Goal: Information Seeking & Learning: Learn about a topic

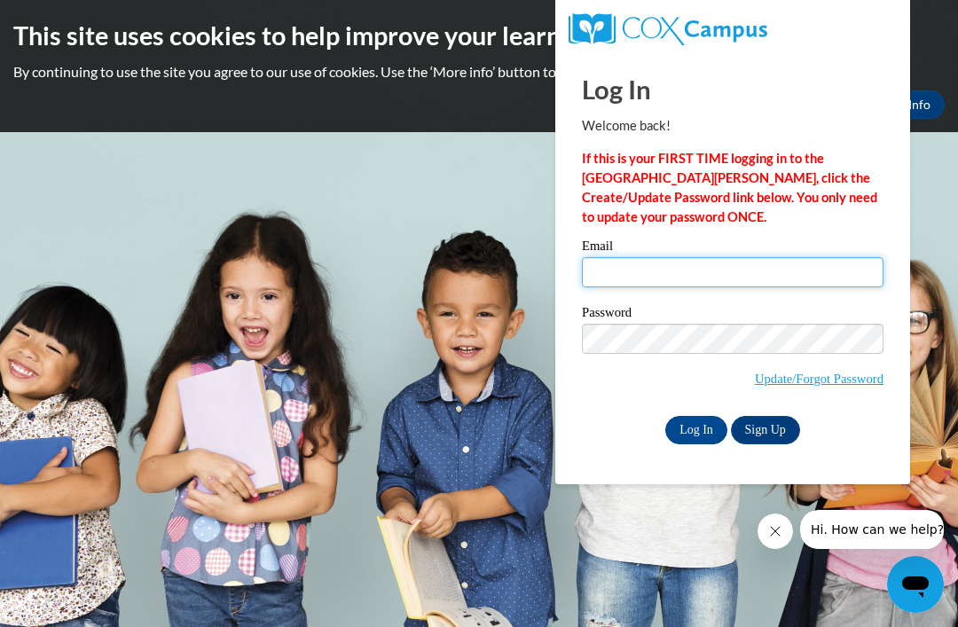
click at [583, 270] on input "Email" at bounding box center [732, 272] width 301 height 30
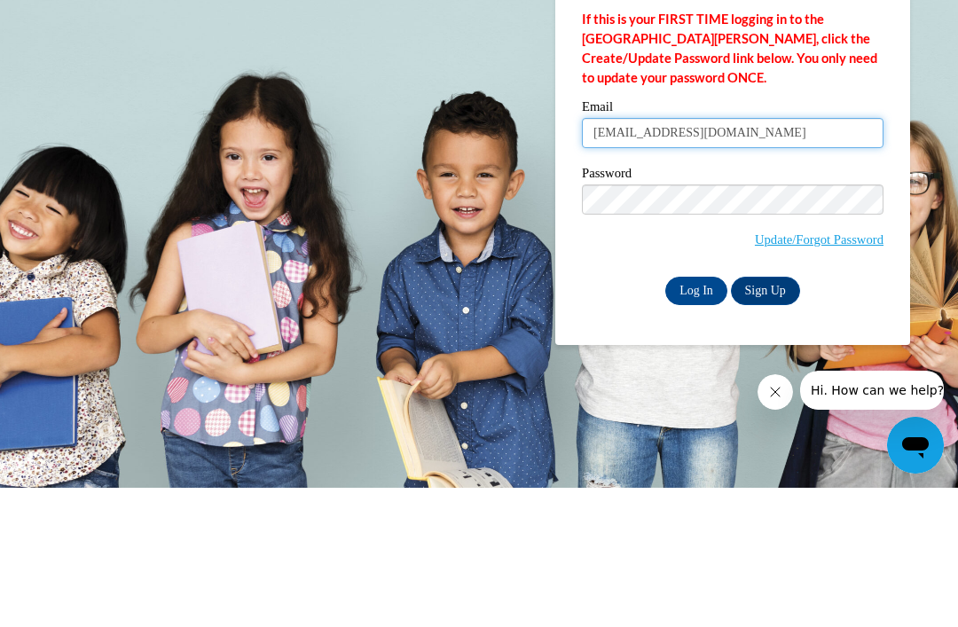
type input "sstarnes6@ivytech.edu"
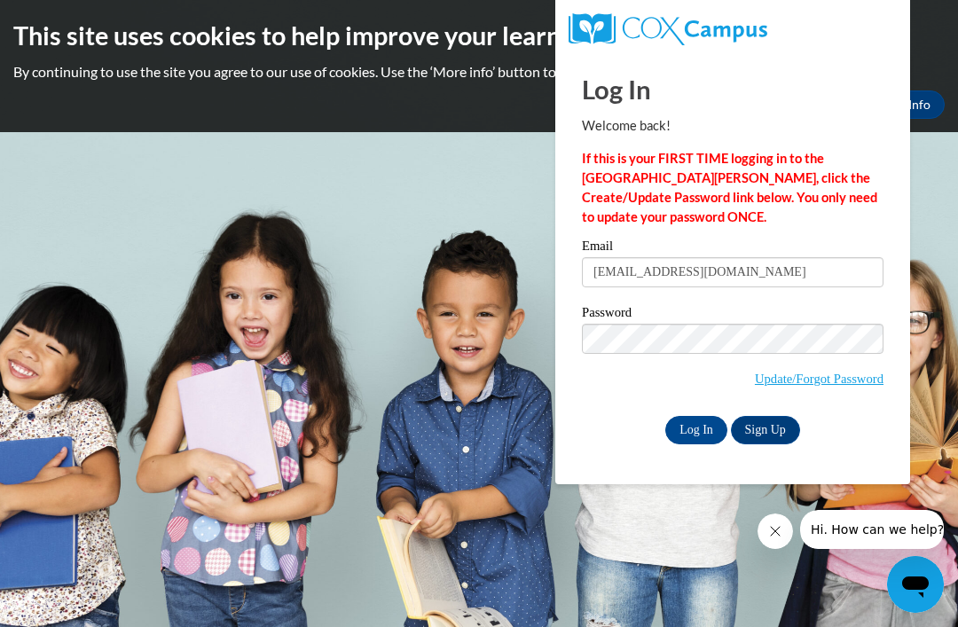
click at [693, 428] on input "Log In" at bounding box center [696, 430] width 62 height 28
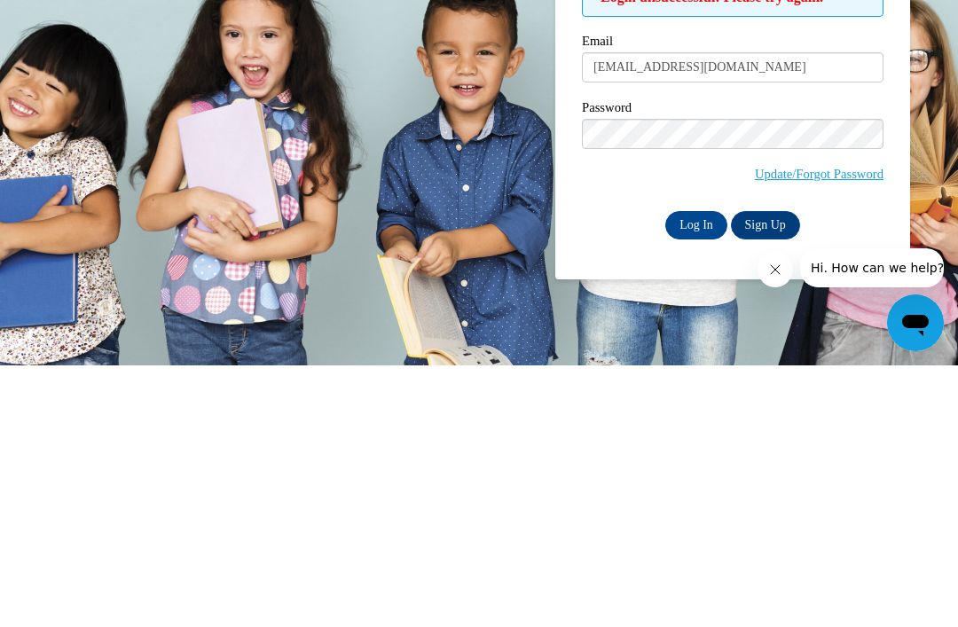
click at [685, 473] on input "Log In" at bounding box center [696, 487] width 62 height 28
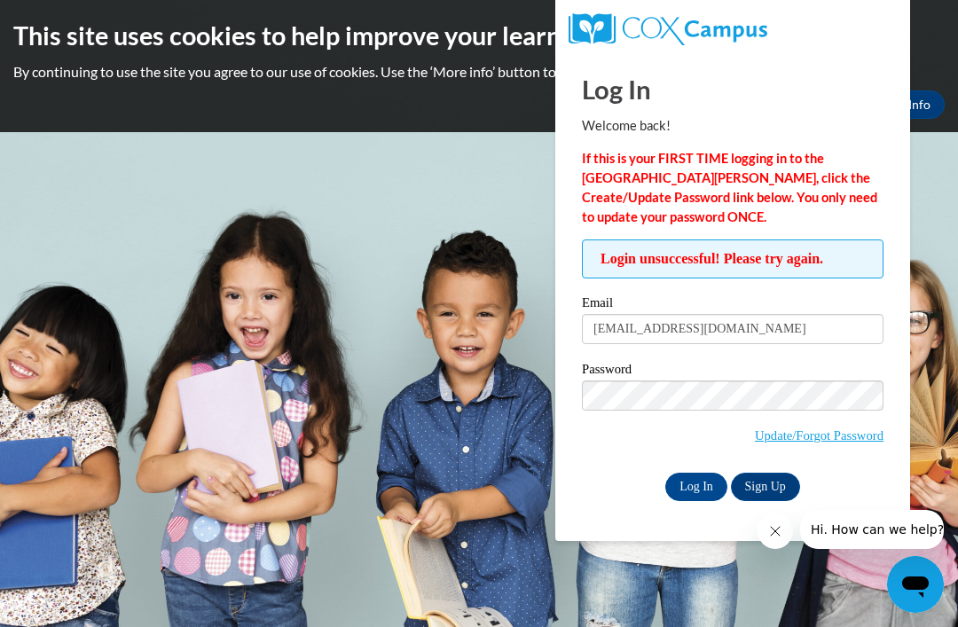
click at [686, 489] on input "Log In" at bounding box center [696, 487] width 62 height 28
click at [703, 494] on input "Log In" at bounding box center [696, 487] width 62 height 28
click at [701, 479] on input "Log In" at bounding box center [696, 487] width 62 height 28
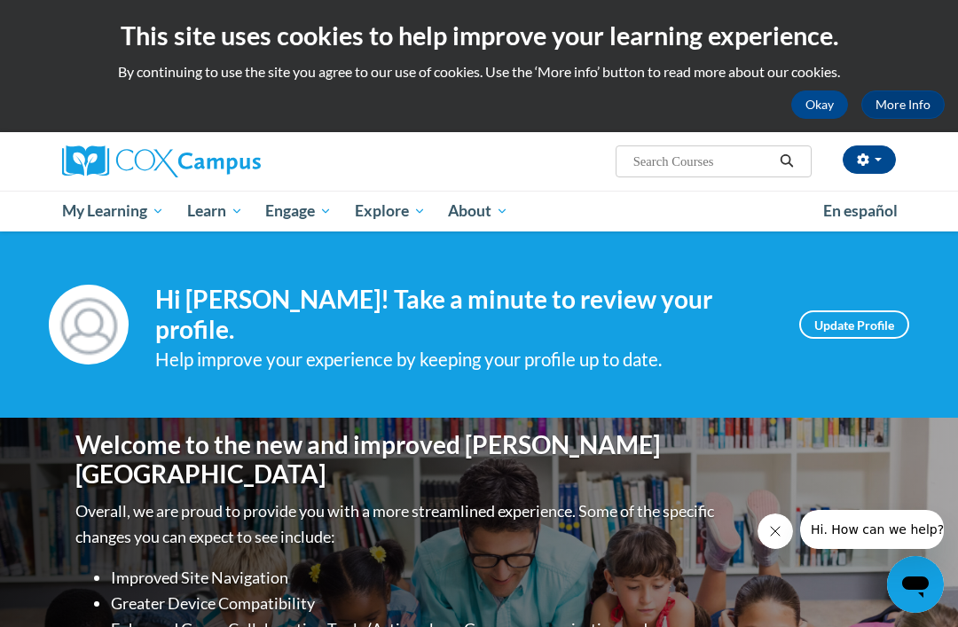
click at [0, 0] on span "My Course Progress" at bounding box center [0, 0] width 0 height 0
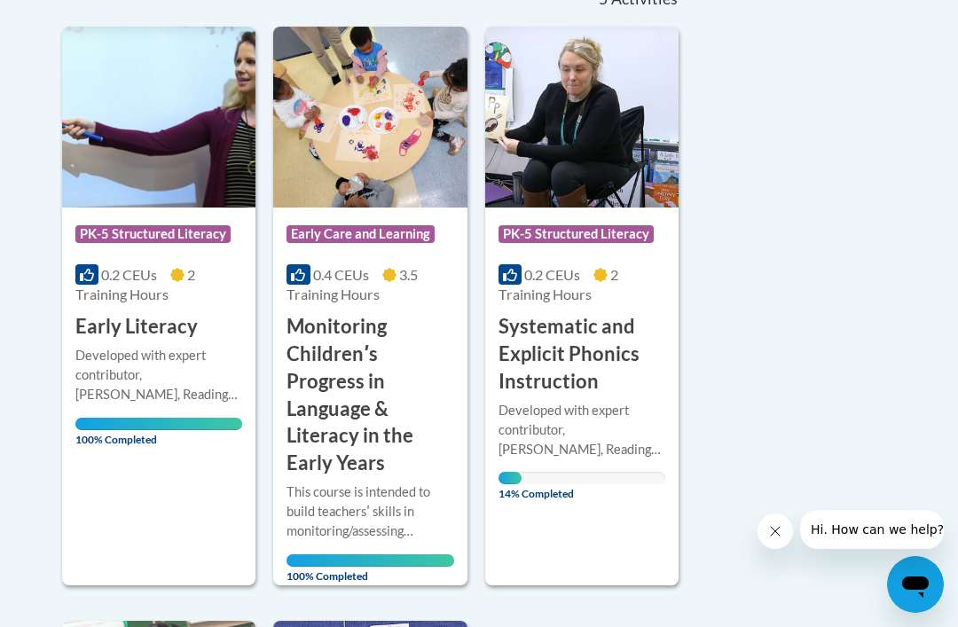
scroll to position [427, 0]
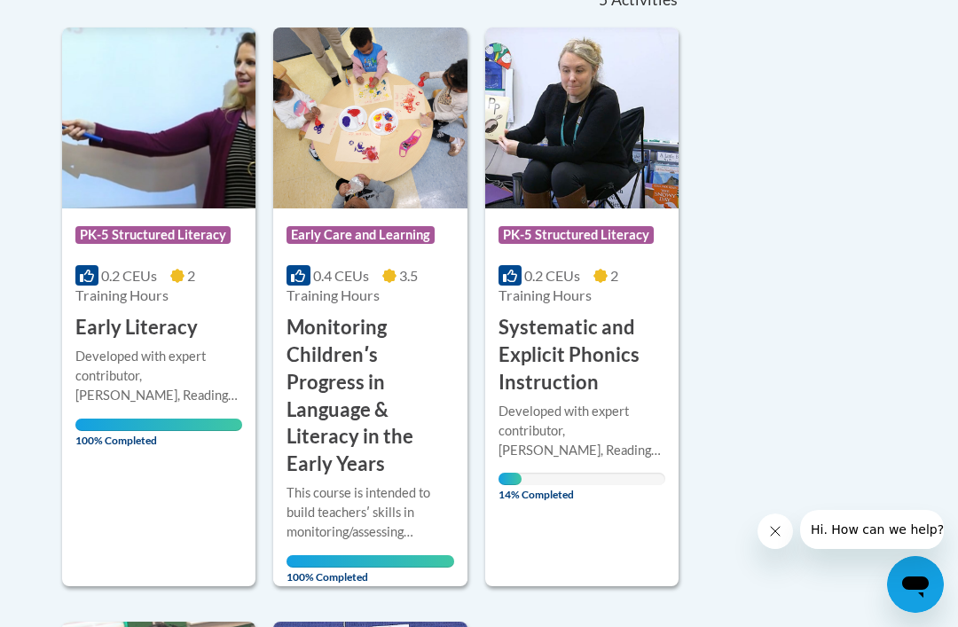
click at [593, 350] on h3 "Systematic and Explicit Phonics Instruction" at bounding box center [581, 355] width 167 height 82
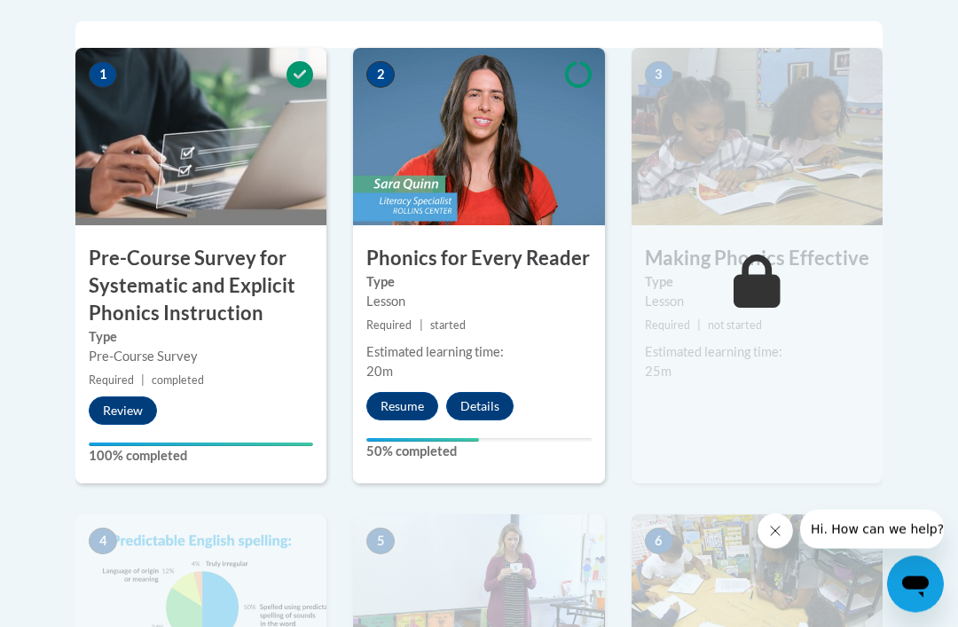
scroll to position [615, 0]
click at [394, 399] on button "Resume" at bounding box center [402, 406] width 72 height 28
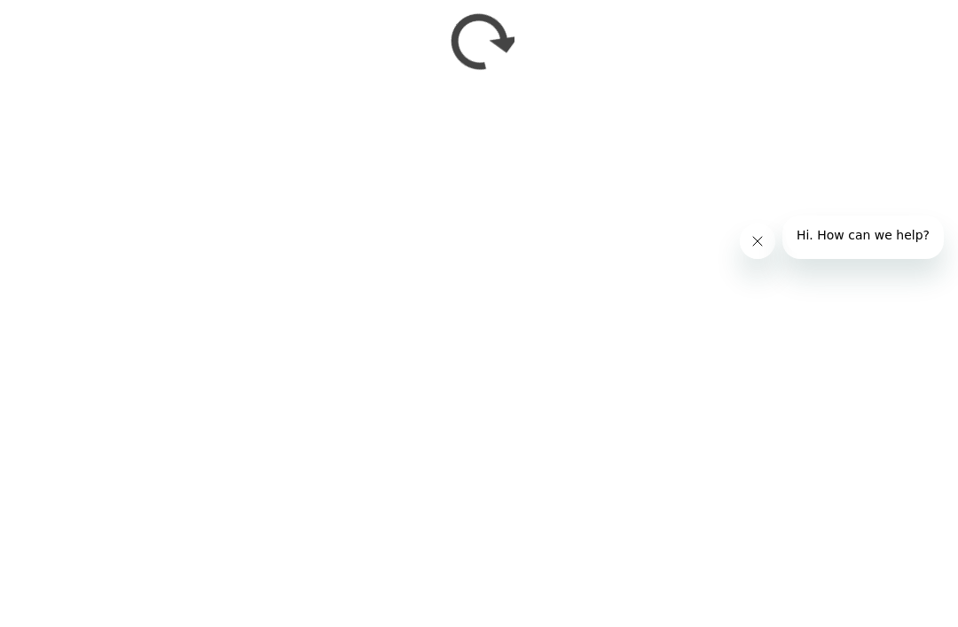
scroll to position [905, 0]
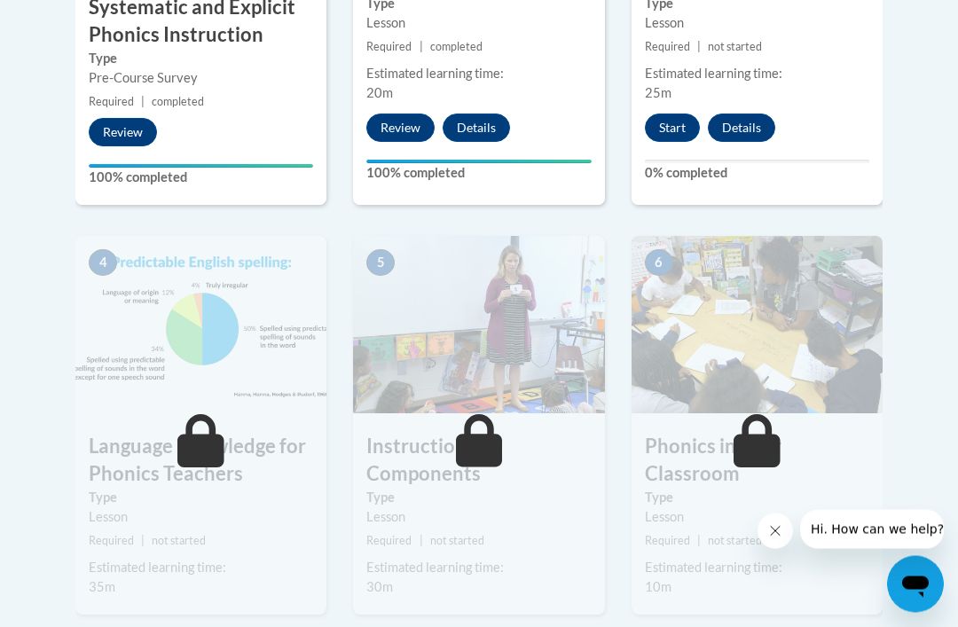
scroll to position [910, 0]
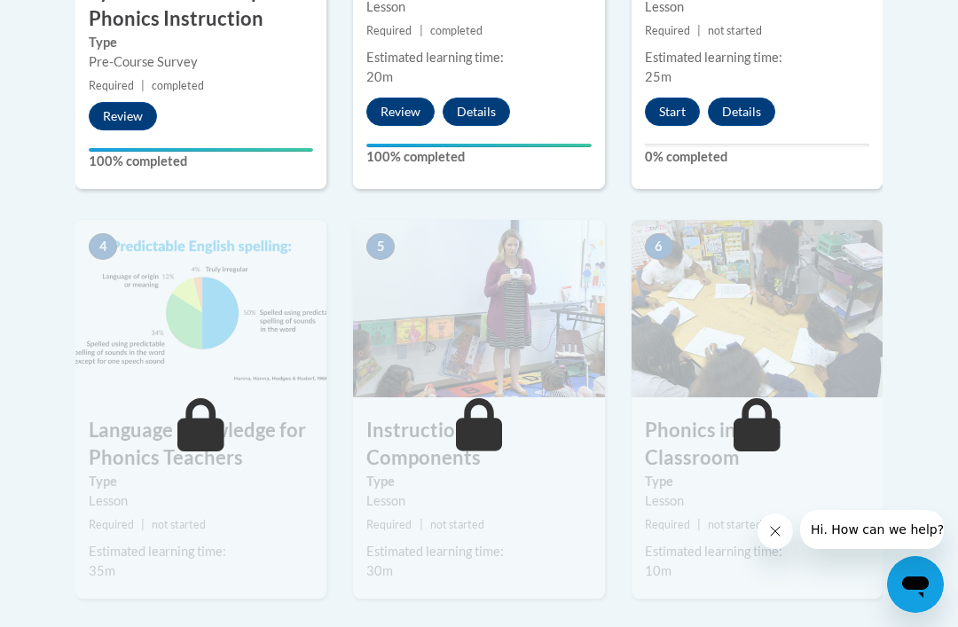
click at [669, 111] on button "Start" at bounding box center [672, 112] width 55 height 28
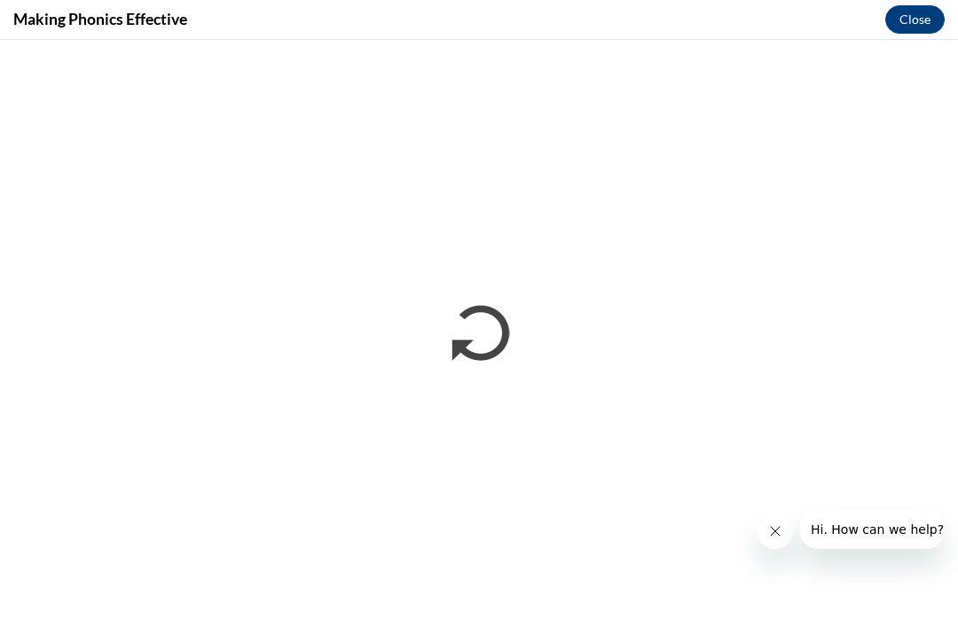
scroll to position [0, 0]
